Goal: Task Accomplishment & Management: Use online tool/utility

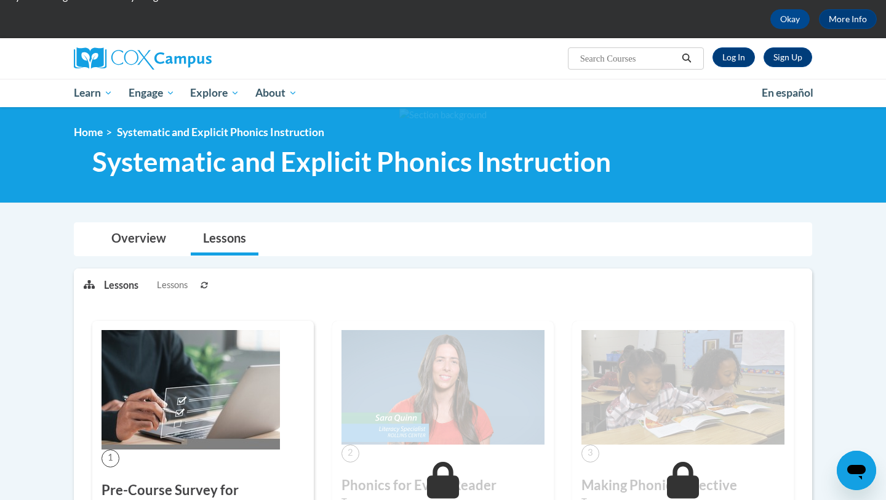
scroll to position [52, 0]
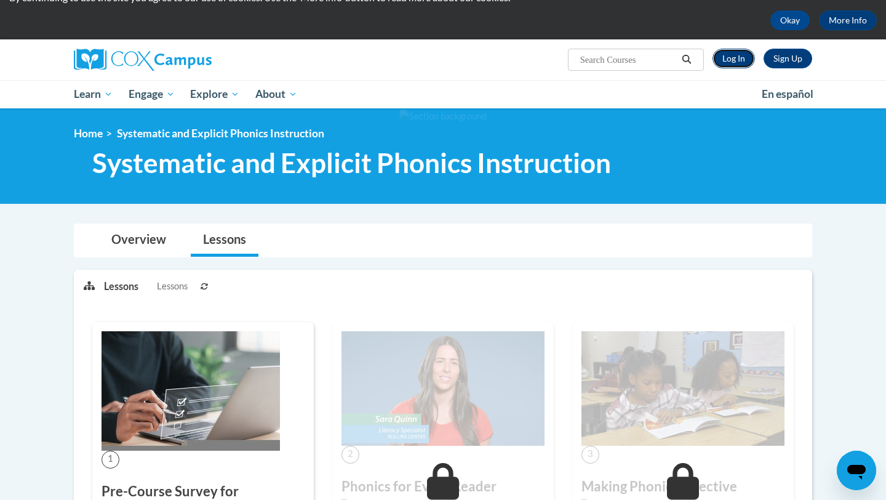
click at [716, 65] on link "Log In" at bounding box center [733, 59] width 42 height 20
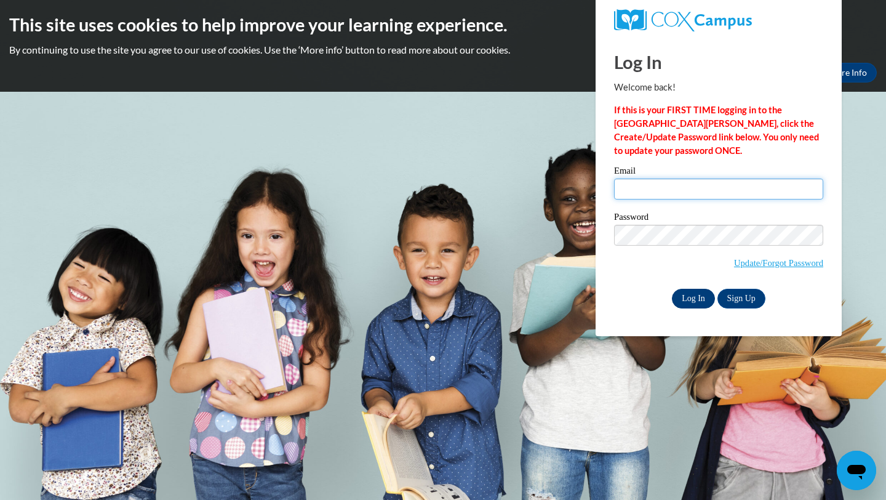
type input "sjwate3330@ung.edu"
click at [690, 295] on input "Log In" at bounding box center [693, 299] width 43 height 20
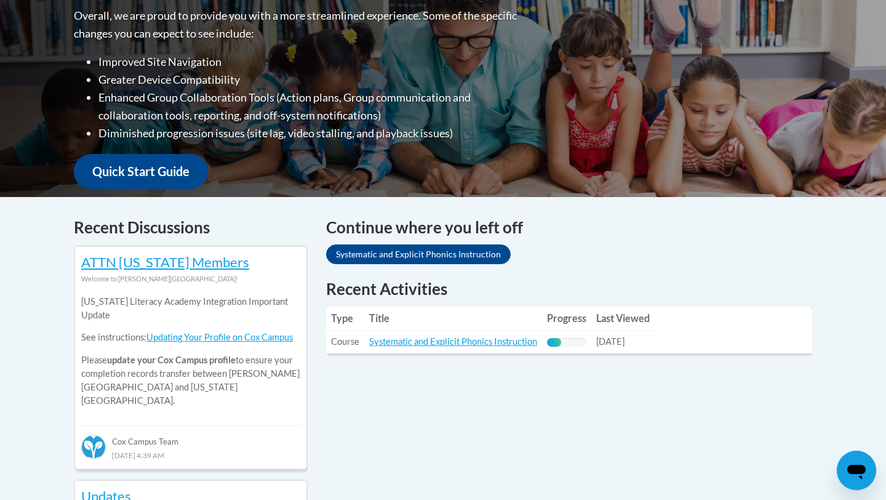
scroll to position [343, 0]
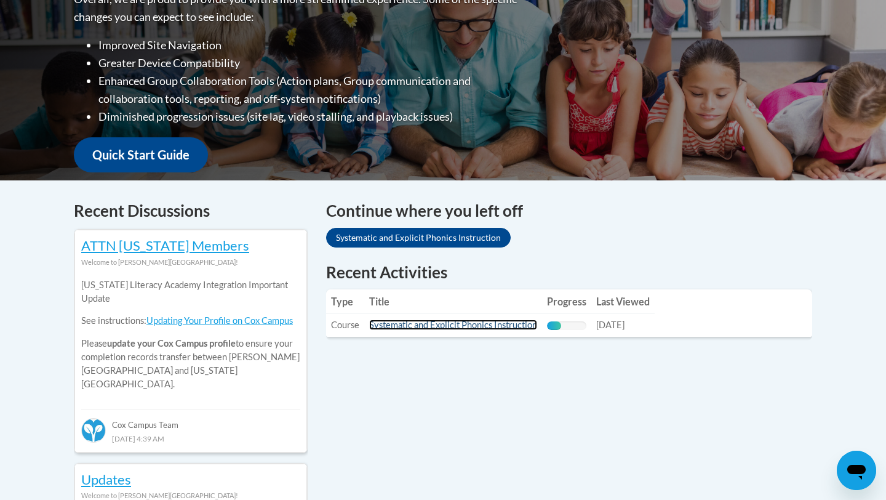
click at [495, 326] on link "Systematic and Explicit Phonics Instruction" at bounding box center [453, 324] width 168 height 10
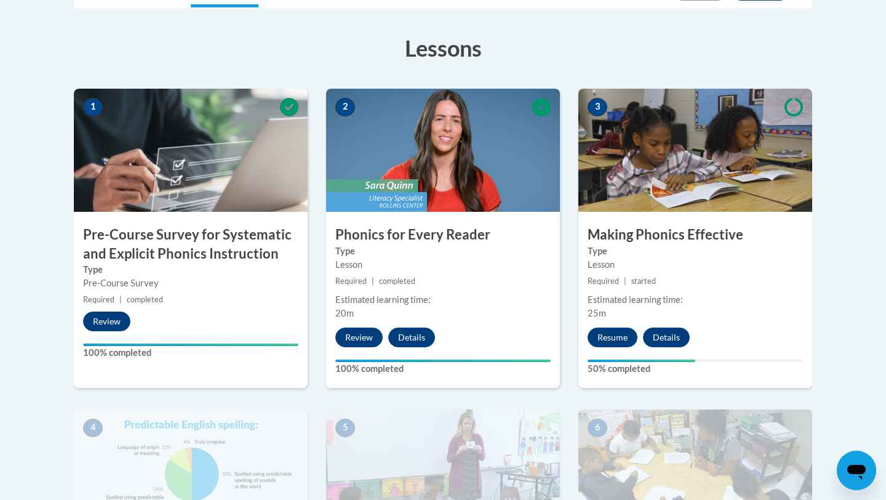
scroll to position [332, 0]
